Goal: Task Accomplishment & Management: Complete application form

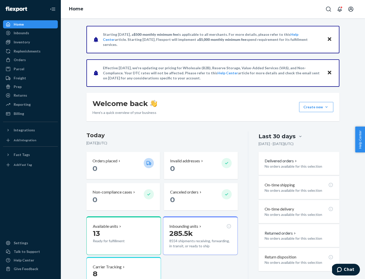
click at [326, 107] on button "Create new Create new inbound Create new order Create new product" at bounding box center [316, 107] width 34 height 10
click at [30, 33] on div "Inbounds" at bounding box center [31, 32] width 54 height 7
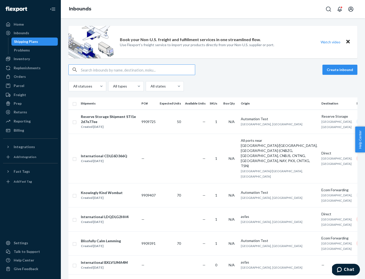
click at [341, 70] on button "Create inbound" at bounding box center [339, 70] width 35 height 10
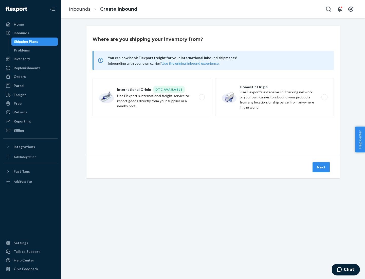
click at [274, 97] on label "Domestic Origin Use Flexport’s extensive US trucking network or your own carrie…" at bounding box center [274, 97] width 119 height 38
click at [324, 97] on input "Domestic Origin Use Flexport’s extensive US trucking network or your own carrie…" at bounding box center [325, 97] width 3 height 3
radio input "true"
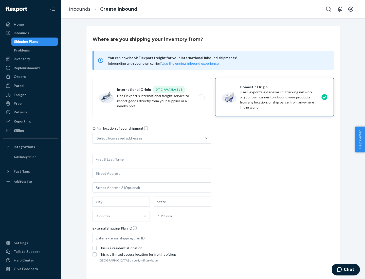
click at [118, 138] on div "Select from saved addresses" at bounding box center [120, 138] width 46 height 5
click at [97, 138] on input "Select from saved addresses" at bounding box center [97, 138] width 1 height 5
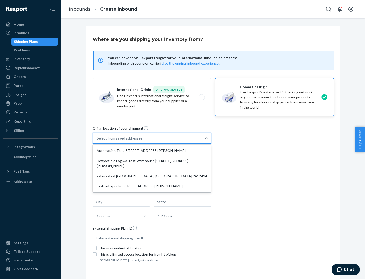
scroll to position [2, 0]
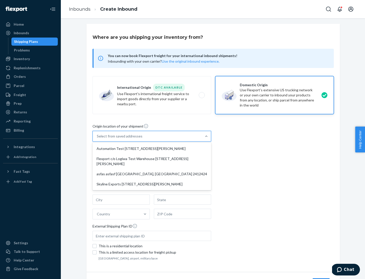
click at [152, 148] on div "Automation Test [STREET_ADDRESS][PERSON_NAME]" at bounding box center [152, 148] width 117 height 10
click at [97, 139] on input "option Automation Test [STREET_ADDRESS][PERSON_NAME] focused, 1 of 4. 4 results…" at bounding box center [97, 136] width 1 height 5
type input "Automation Test"
type input "9th Floor"
type input "[GEOGRAPHIC_DATA]"
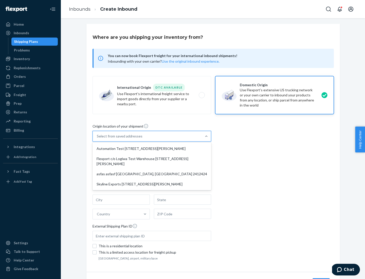
type input "CA"
type input "94104"
type input "[STREET_ADDRESS][PERSON_NAME]"
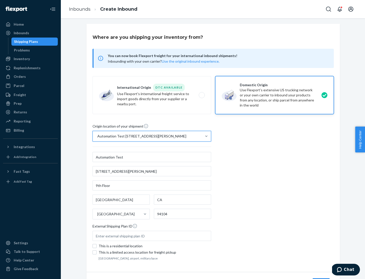
scroll to position [30, 0]
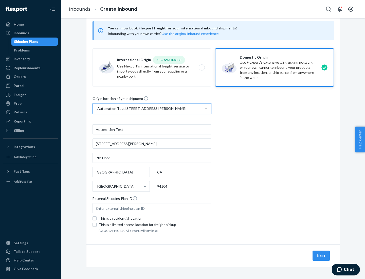
click at [321, 255] on button "Next" at bounding box center [320, 255] width 17 height 10
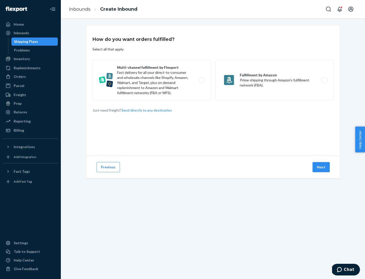
click at [152, 80] on label "Multi-channel fulfillment by Flexport Fast delivery for all your direct-to-cons…" at bounding box center [151, 80] width 119 height 41
click at [201, 80] on input "Multi-channel fulfillment by Flexport Fast delivery for all your direct-to-cons…" at bounding box center [202, 80] width 3 height 3
radio input "true"
click at [321, 167] on button "Next" at bounding box center [320, 167] width 17 height 10
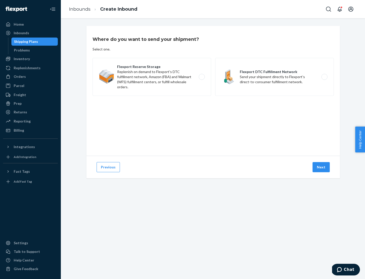
click at [274, 77] on label "Flexport DTC Fulfillment Network Send your shipment directly to Flexport's dire…" at bounding box center [274, 77] width 119 height 38
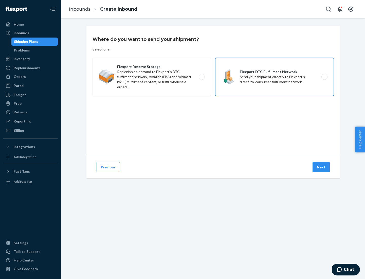
click at [324, 77] on input "Flexport DTC Fulfillment Network Send your shipment directly to Flexport's dire…" at bounding box center [325, 76] width 3 height 3
radio input "true"
click at [321, 167] on button "Next" at bounding box center [320, 167] width 17 height 10
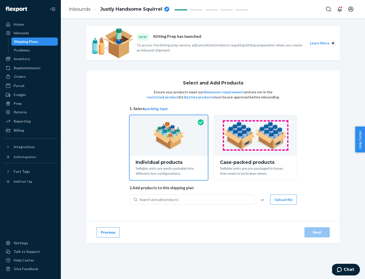
click at [255, 135] on img at bounding box center [255, 135] width 63 height 28
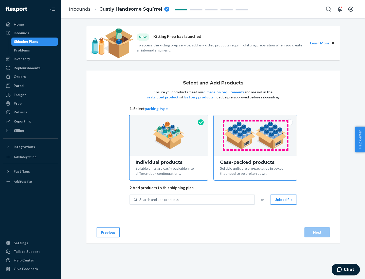
click at [255, 118] on input "Case-packed products Sellable units are pre-packaged in boxes that need to be b…" at bounding box center [255, 116] width 3 height 3
radio input "true"
radio input "false"
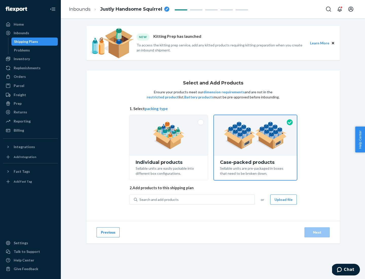
click at [196, 199] on div "Search and add products" at bounding box center [195, 199] width 117 height 9
click at [140, 199] on input "Search and add products" at bounding box center [139, 199] width 1 height 5
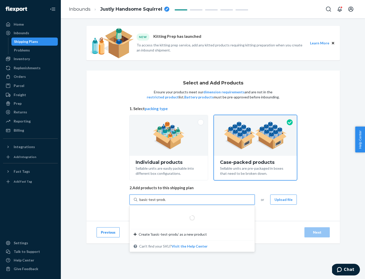
type input "basic-test-product-1"
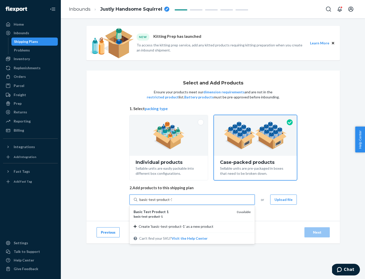
click at [183, 216] on div "basic - test - product - 1" at bounding box center [183, 216] width 99 height 4
click at [172, 202] on input "basic-test-product-1" at bounding box center [155, 199] width 32 height 5
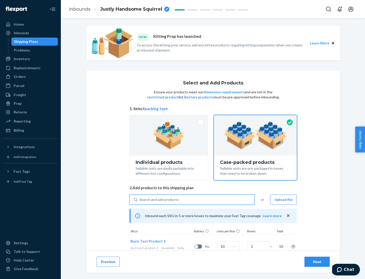
scroll to position [18, 0]
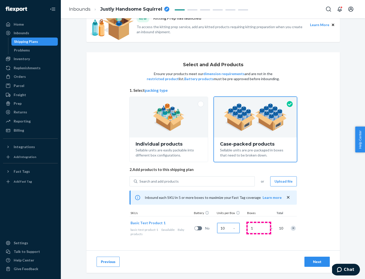
type input "10"
type input "7"
click at [317, 262] on div "Next" at bounding box center [317, 261] width 17 height 5
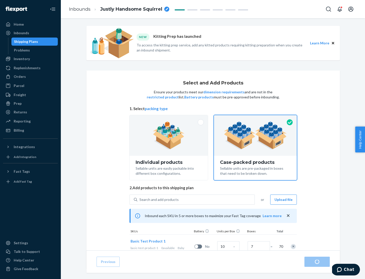
radio input "true"
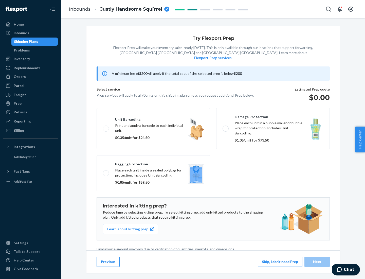
scroll to position [1, 0]
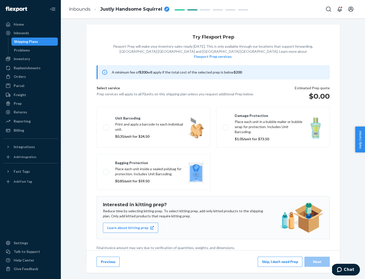
click at [153, 161] on label "Bagging protection Place each unit inside a sealed polybag for protection. Incl…" at bounding box center [154, 172] width 114 height 36
click at [106, 170] on input "Bagging protection Place each unit inside a sealed polybag for protection. Incl…" at bounding box center [104, 171] width 3 height 3
checkbox input "true"
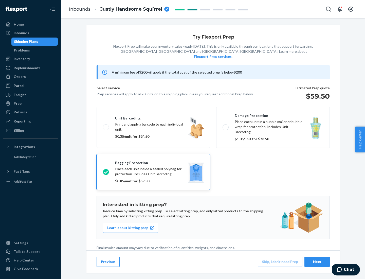
click at [317, 261] on div "Next" at bounding box center [317, 261] width 17 height 5
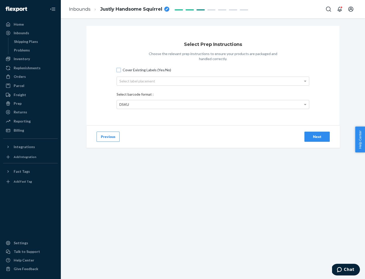
click at [119, 70] on input "Cover Existing Labels (Yes/No)" at bounding box center [119, 70] width 4 height 4
checkbox input "true"
click at [213, 81] on div "Select label placement" at bounding box center [213, 81] width 192 height 9
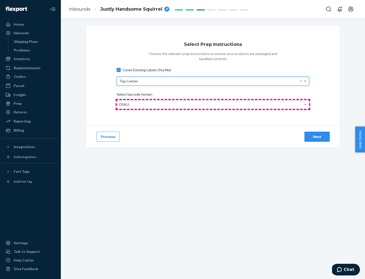
click at [213, 104] on div "DSKU" at bounding box center [213, 104] width 192 height 9
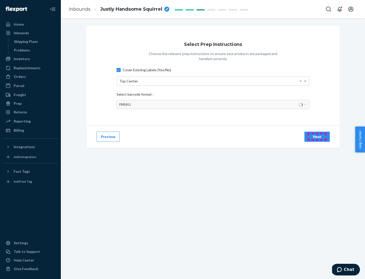
click at [317, 136] on div "Next" at bounding box center [317, 136] width 17 height 5
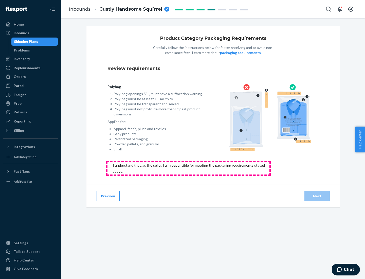
click at [188, 168] on input "checkbox" at bounding box center [191, 168] width 169 height 12
checkbox input "true"
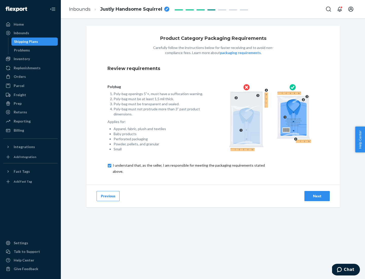
click at [317, 196] on div "Next" at bounding box center [317, 195] width 17 height 5
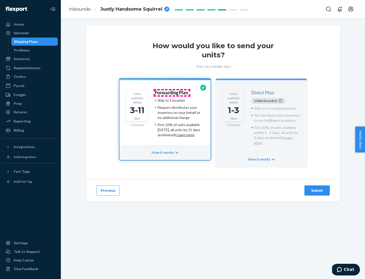
click at [172, 92] on h4 "Forwarding Plan" at bounding box center [171, 92] width 33 height 5
click at [317, 188] on div "Submit" at bounding box center [317, 190] width 17 height 5
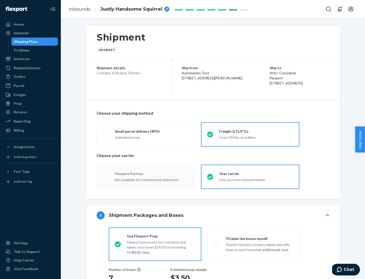
radio input "true"
radio input "false"
radio input "true"
radio input "false"
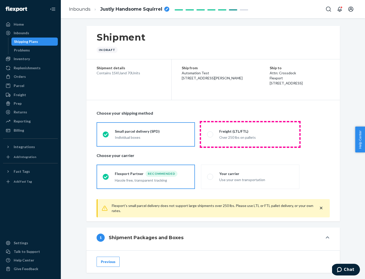
click at [250, 134] on div "Over 250 lbs on pallets" at bounding box center [256, 137] width 74 height 6
click at [210, 134] on input "Freight (LTL/FTL) Over 250 lbs on pallets" at bounding box center [208, 134] width 3 height 3
radio input "true"
radio input "false"
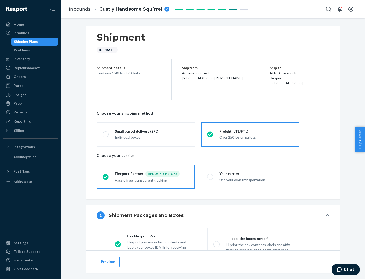
scroll to position [28, 0]
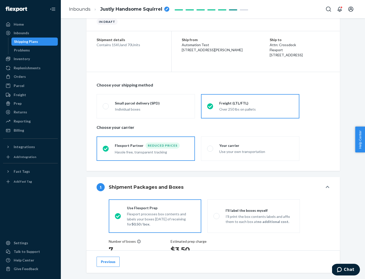
click at [146, 148] on div "Hassle free, transparent tracking" at bounding box center [152, 151] width 74 height 6
click at [106, 148] on input "Flexport Partner Reduced prices Hassle free, transparent tracking" at bounding box center [104, 148] width 3 height 3
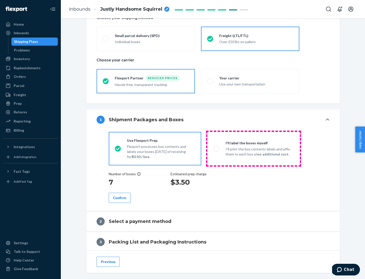
click at [253, 148] on p "I’ll print the box contents labels and affix them to each box at no additional …" at bounding box center [260, 151] width 68 height 10
click at [217, 148] on input "I'll label the boxes myself I’ll print the box contents labels and affix them t…" at bounding box center [214, 148] width 3 height 3
radio input "true"
radio input "false"
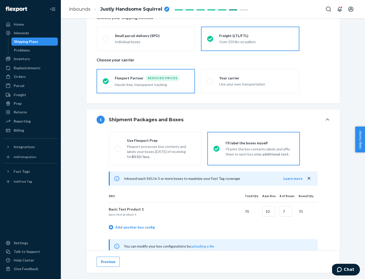
scroll to position [158, 0]
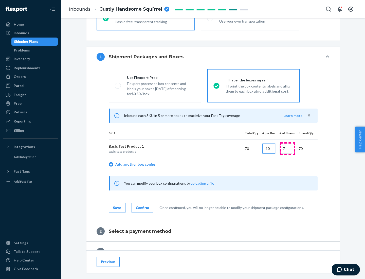
type input "10"
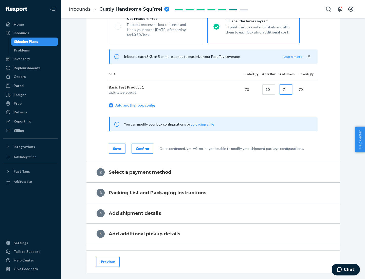
type input "7"
click at [142, 148] on div "Confirm" at bounding box center [142, 148] width 13 height 5
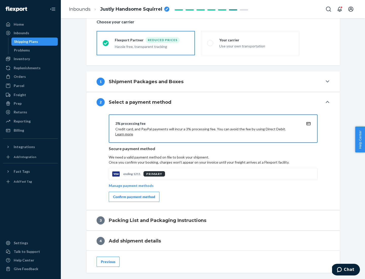
scroll to position [182, 0]
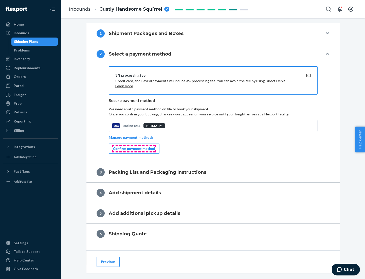
click at [134, 148] on div "Confirm payment method" at bounding box center [134, 148] width 42 height 5
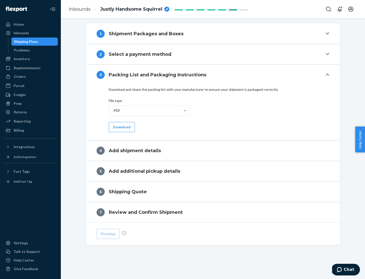
scroll to position [160, 0]
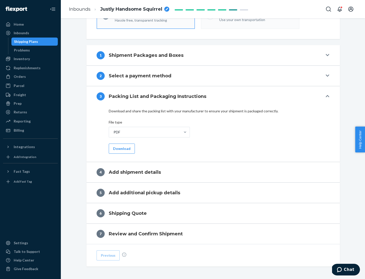
click at [121, 148] on button "Download" at bounding box center [122, 148] width 26 height 10
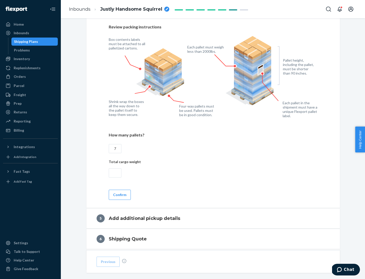
scroll to position [329, 0]
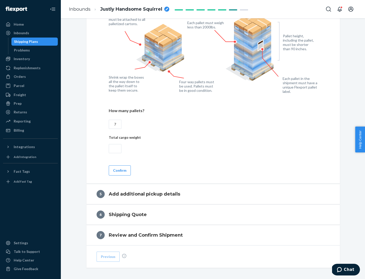
type input "7"
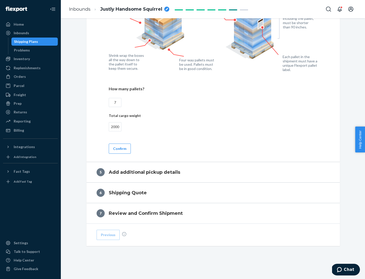
type input "2000"
click at [119, 148] on button "Confirm" at bounding box center [120, 148] width 22 height 10
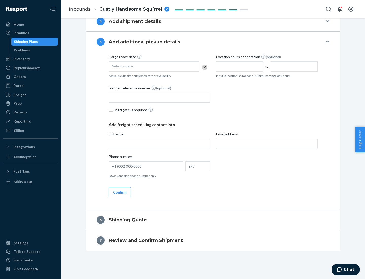
scroll to position [173, 0]
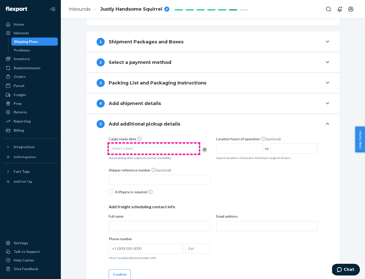
click at [154, 148] on div "Select a date" at bounding box center [154, 148] width 90 height 10
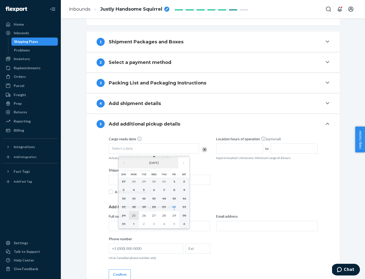
click at [134, 215] on abbr "25" at bounding box center [134, 215] width 4 height 4
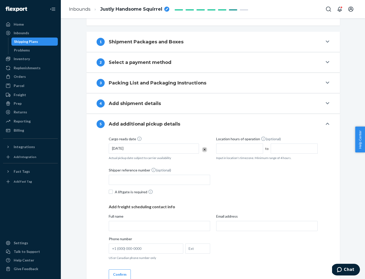
scroll to position [251, 0]
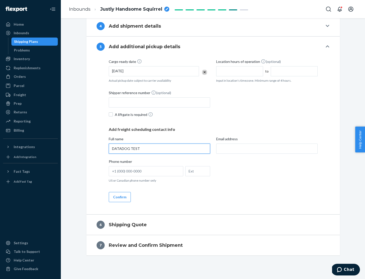
type input "DATADOG TEST"
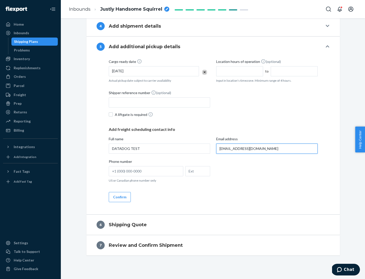
scroll to position [255, 0]
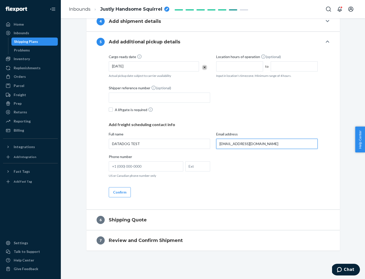
type input "[EMAIL_ADDRESS][DOMAIN_NAME]"
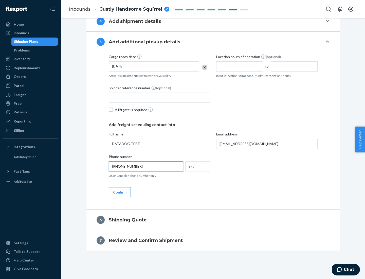
type input "[PHONE_NUMBER]"
click at [119, 192] on button "Confirm" at bounding box center [120, 192] width 22 height 10
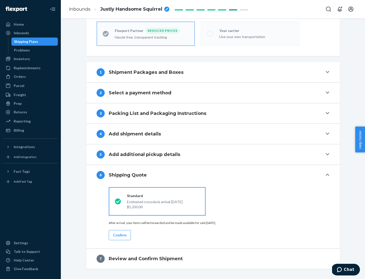
scroll to position [161, 0]
